Goal: Task Accomplishment & Management: Use online tool/utility

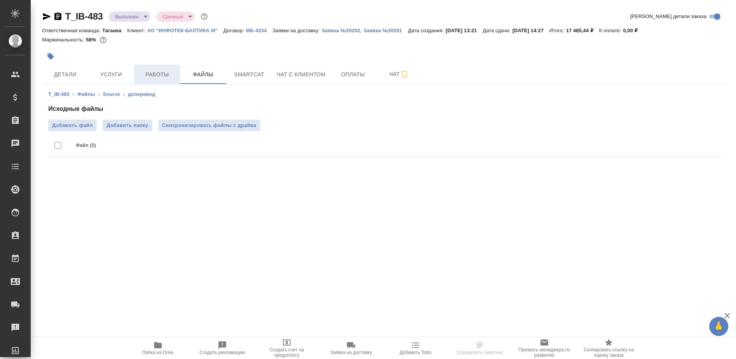
click at [146, 68] on button "Работы" at bounding box center [157, 74] width 46 height 19
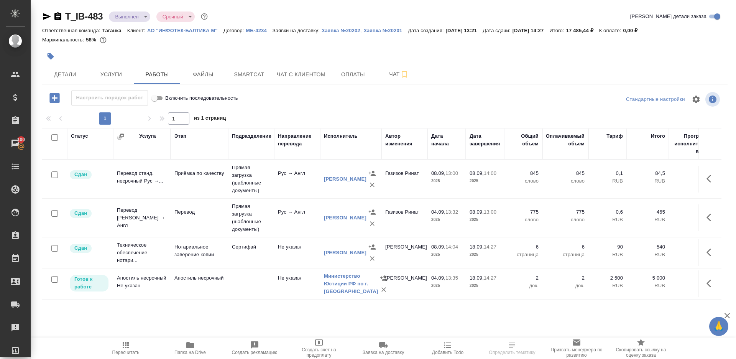
scroll to position [36, 0]
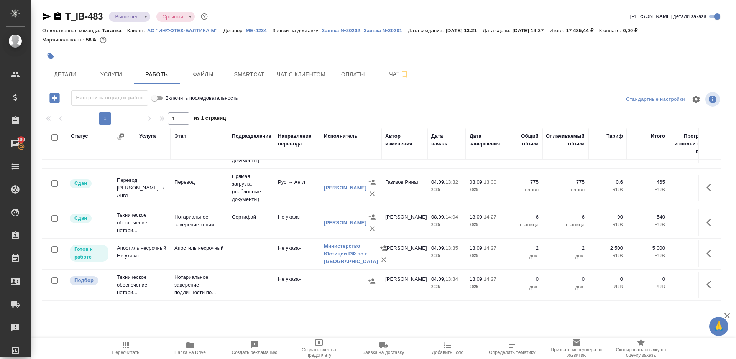
click at [233, 209] on td "Сертифай" at bounding box center [251, 222] width 46 height 27
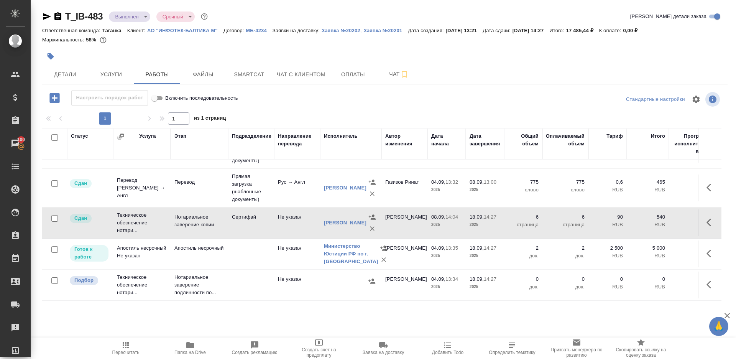
scroll to position [0, 0]
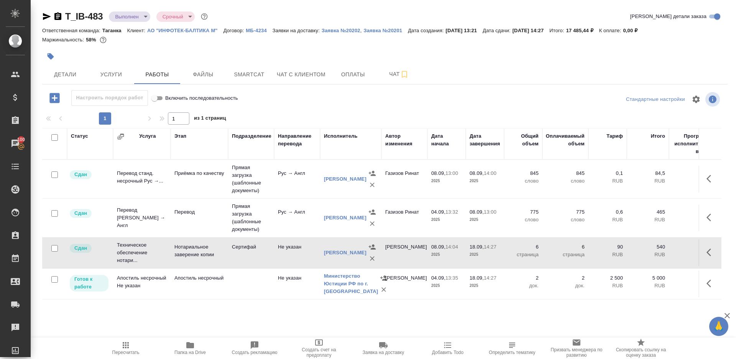
click at [239, 219] on td "Прямая загрузка (шаблонные документы)" at bounding box center [251, 218] width 46 height 38
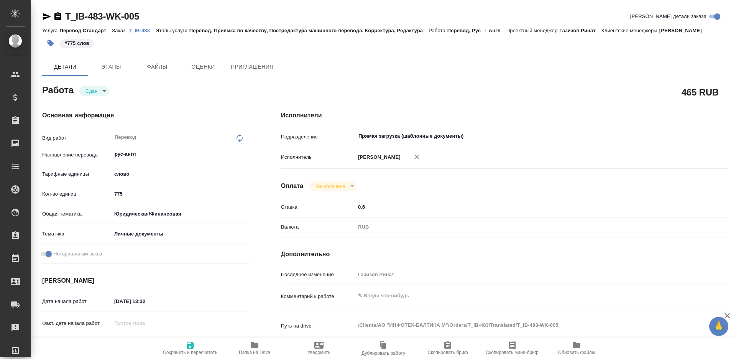
type textarea "x"
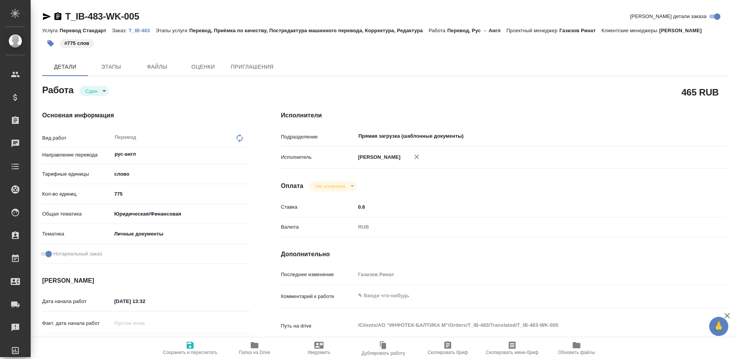
type textarea "x"
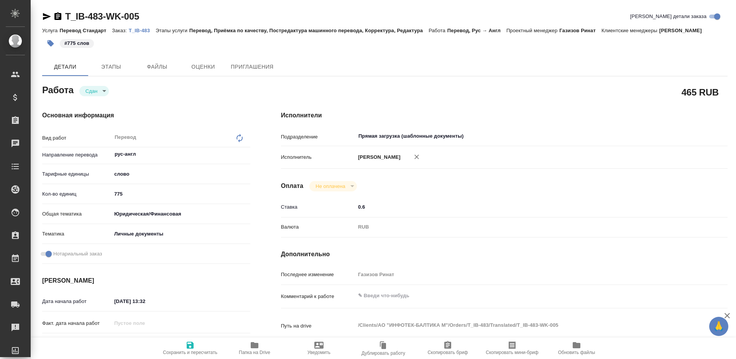
type textarea "x"
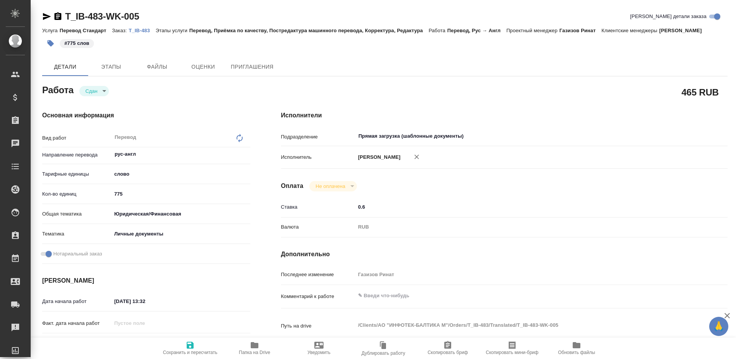
type textarea "x"
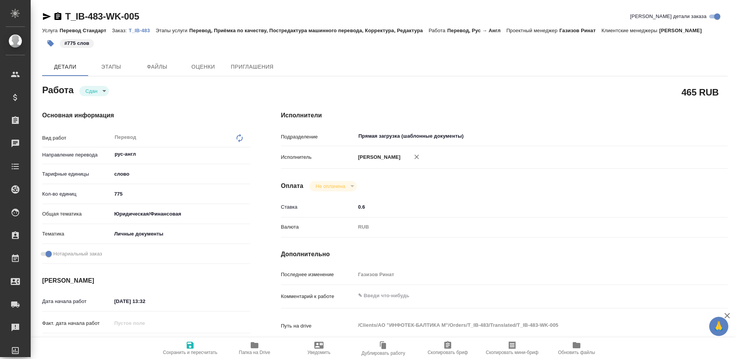
type textarea "x"
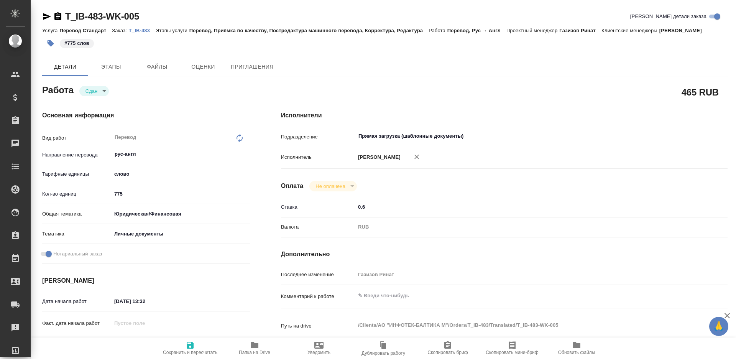
type textarea "x"
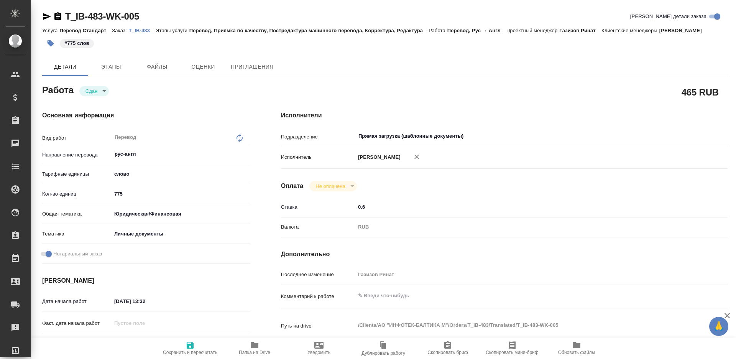
type textarea "x"
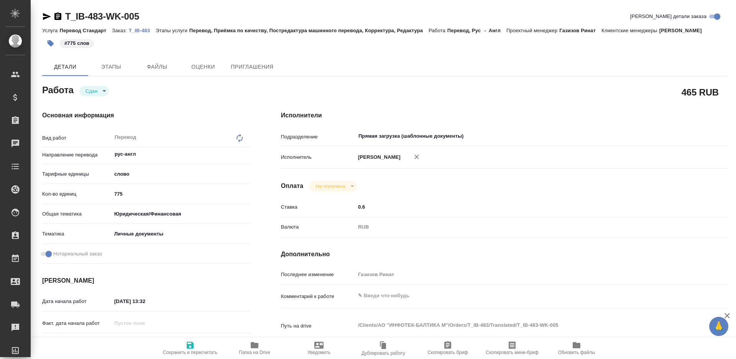
type textarea "x"
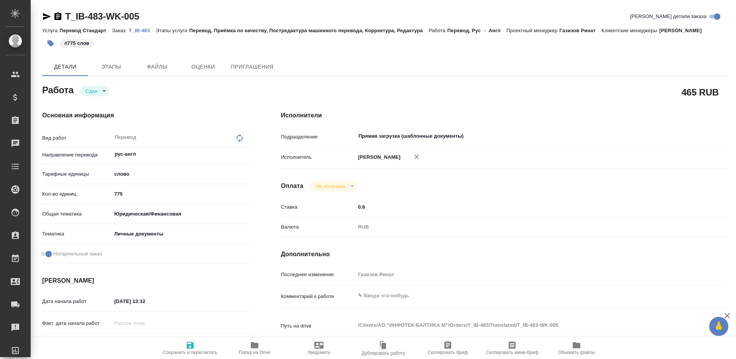
type textarea "x"
